Goal: Transaction & Acquisition: Purchase product/service

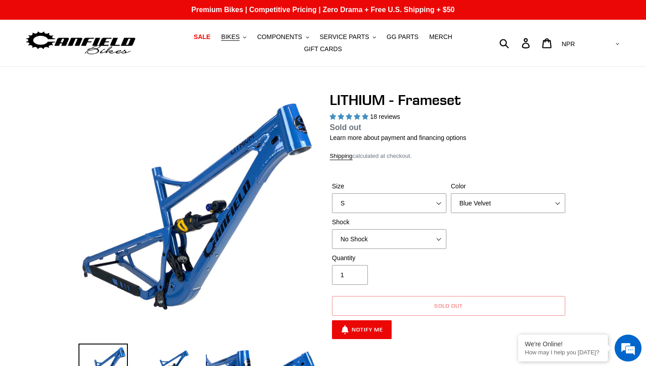
select select "highest-rating"
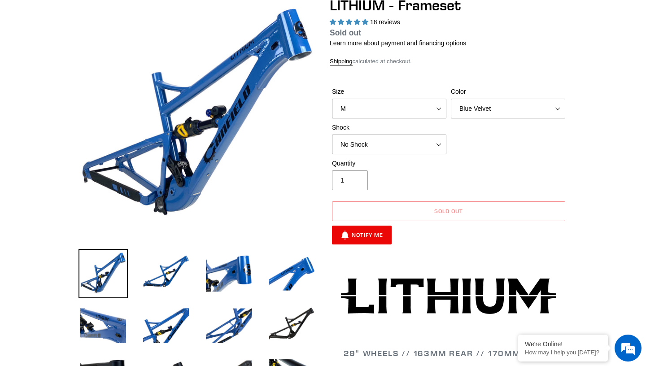
click option "M" at bounding box center [0, 0] width 0 height 0
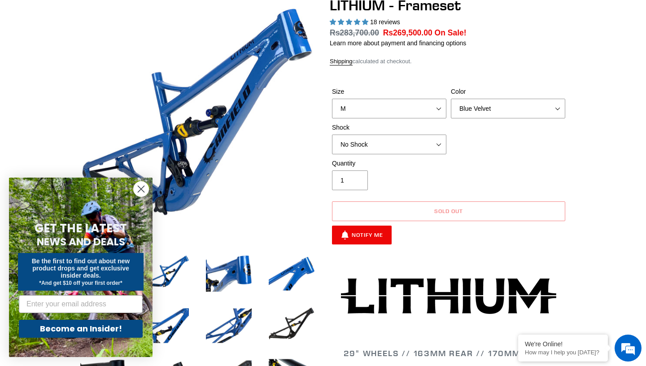
click at [143, 187] on circle "Close dialog" at bounding box center [141, 189] width 15 height 15
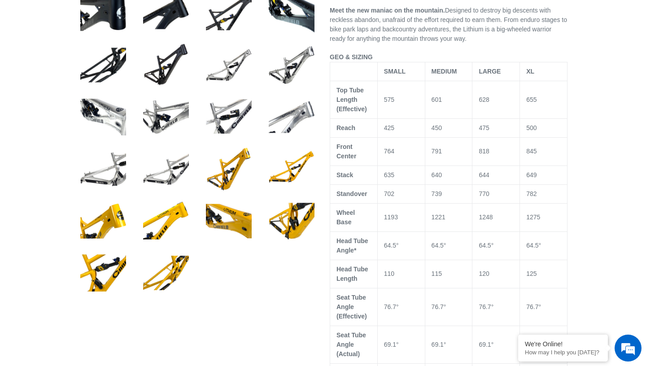
scroll to position [441, 0]
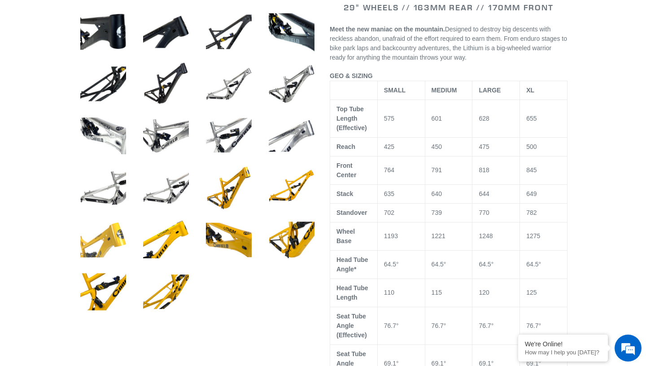
click at [111, 240] on img at bounding box center [103, 239] width 49 height 49
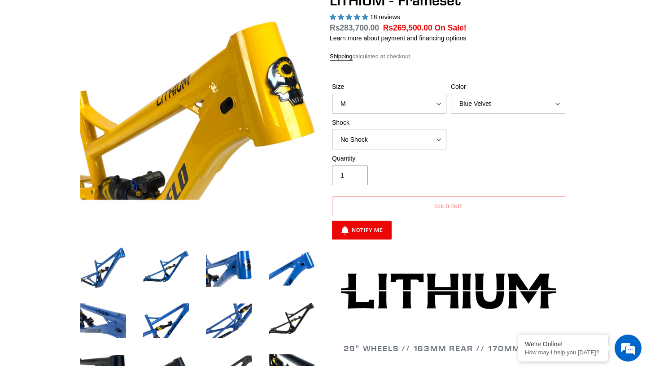
scroll to position [90, 0]
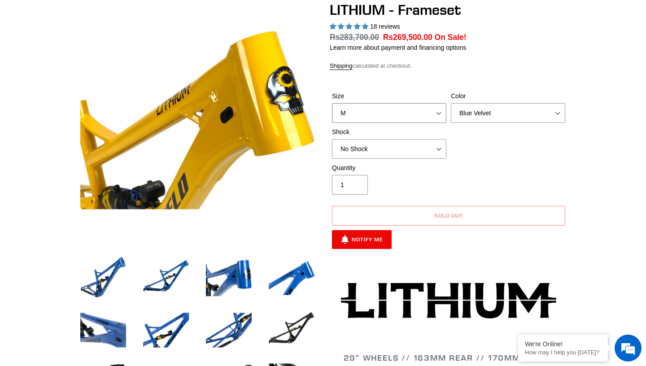
click at [442, 110] on select "S M L XL" at bounding box center [389, 113] width 114 height 20
select select "S"
click option "S" at bounding box center [0, 0] width 0 height 0
select select "Stealth Black"
click option "Stealth Black" at bounding box center [0, 0] width 0 height 0
